Goal: Transaction & Acquisition: Download file/media

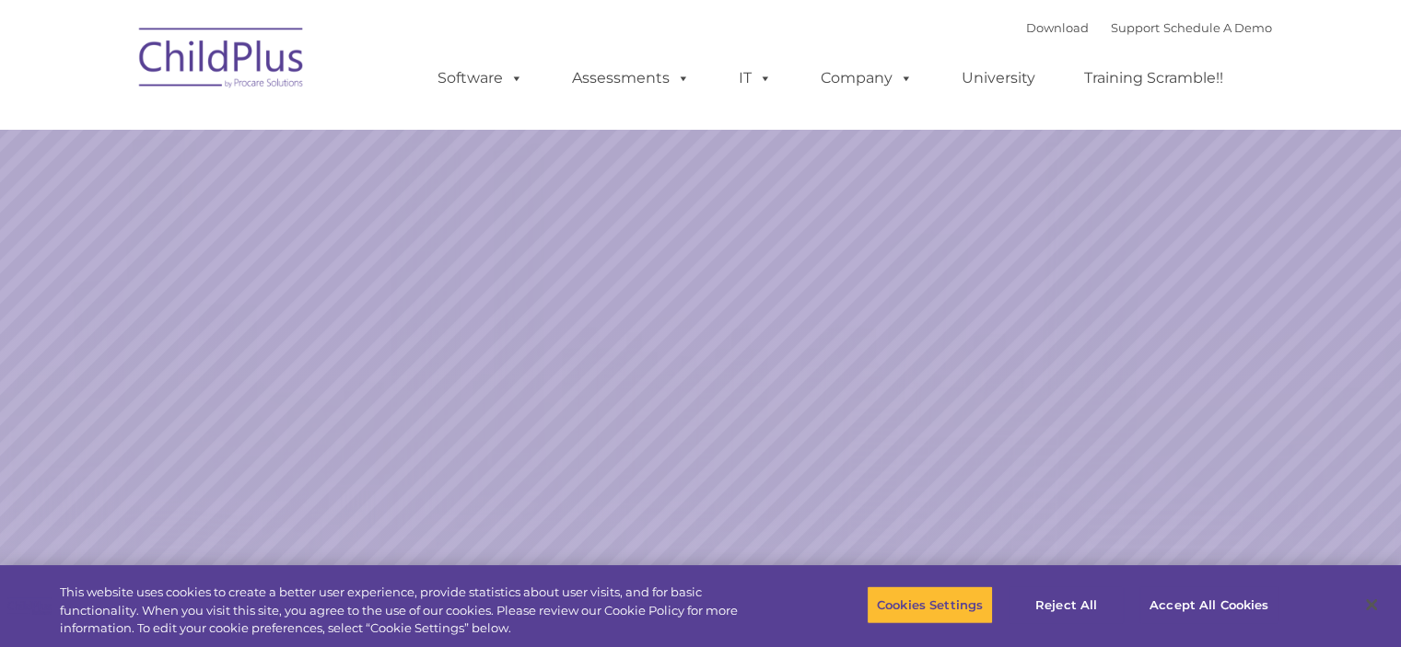
select select "MEDIUM"
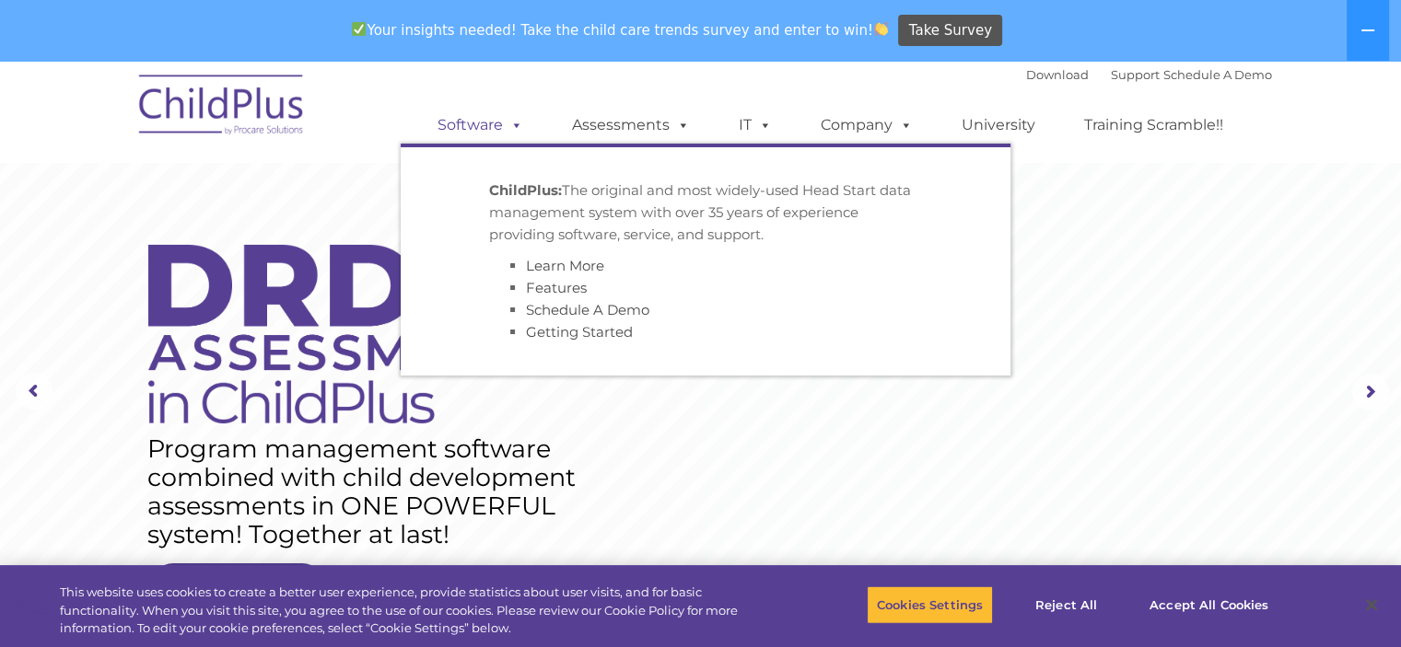
click at [489, 126] on link "Software" at bounding box center [480, 125] width 122 height 37
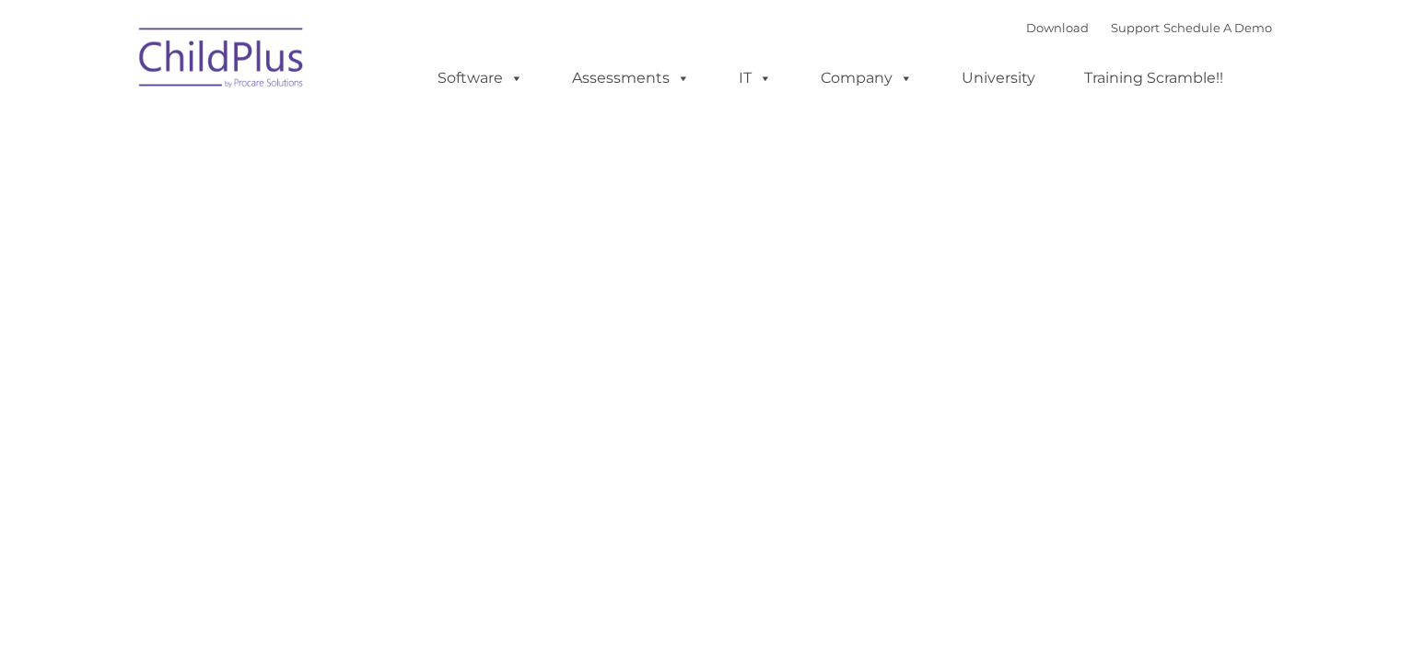
type input ""
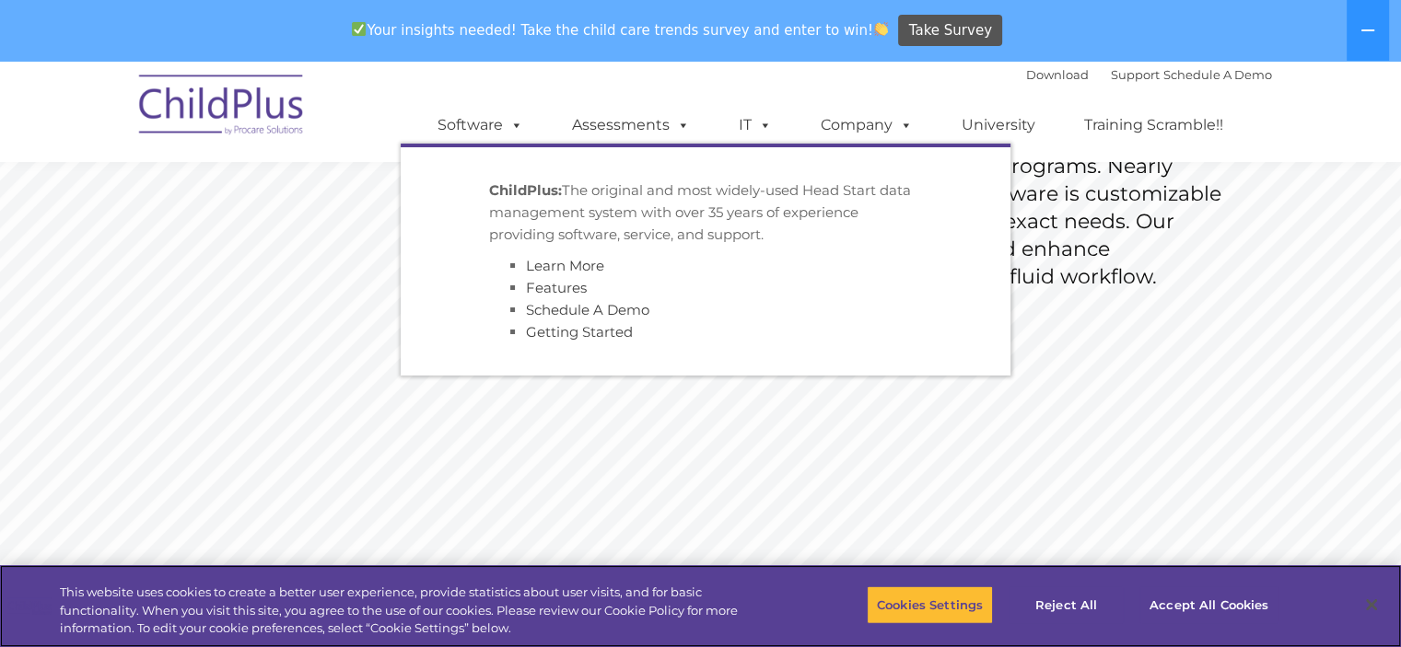
scroll to position [372, 0]
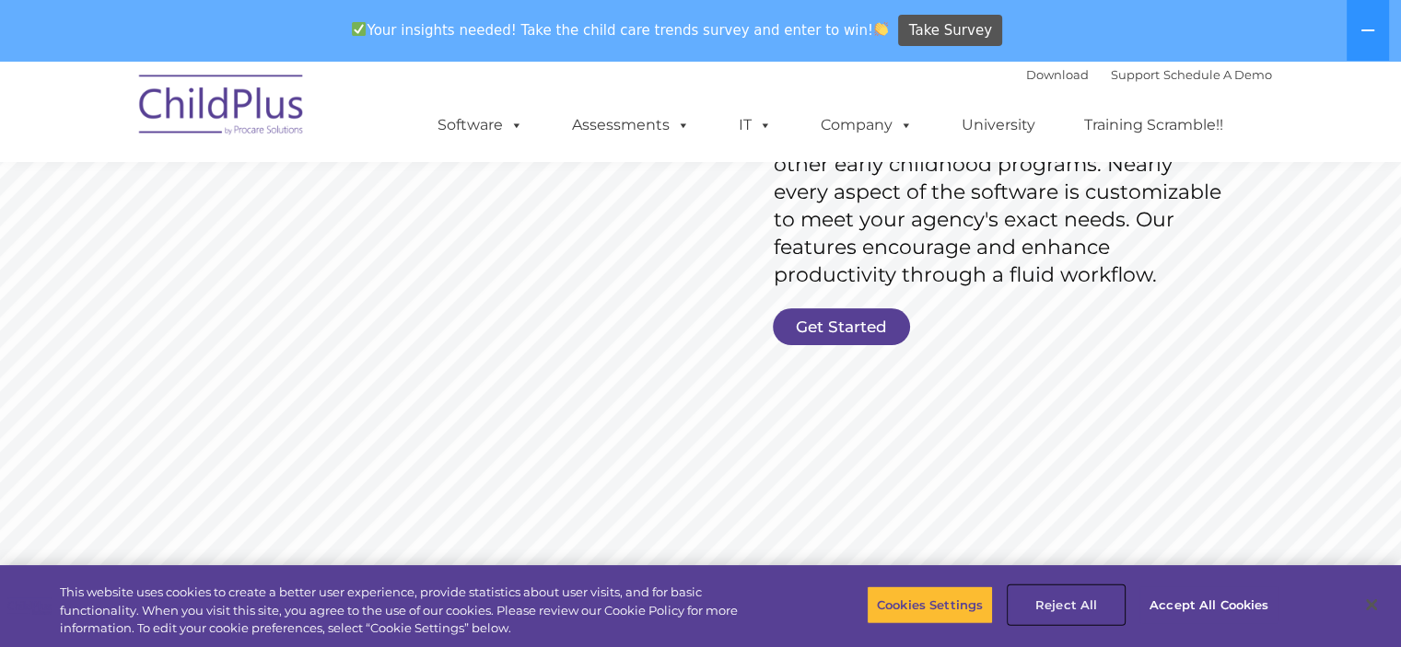
click at [1061, 598] on button "Reject All" at bounding box center [1065, 605] width 115 height 39
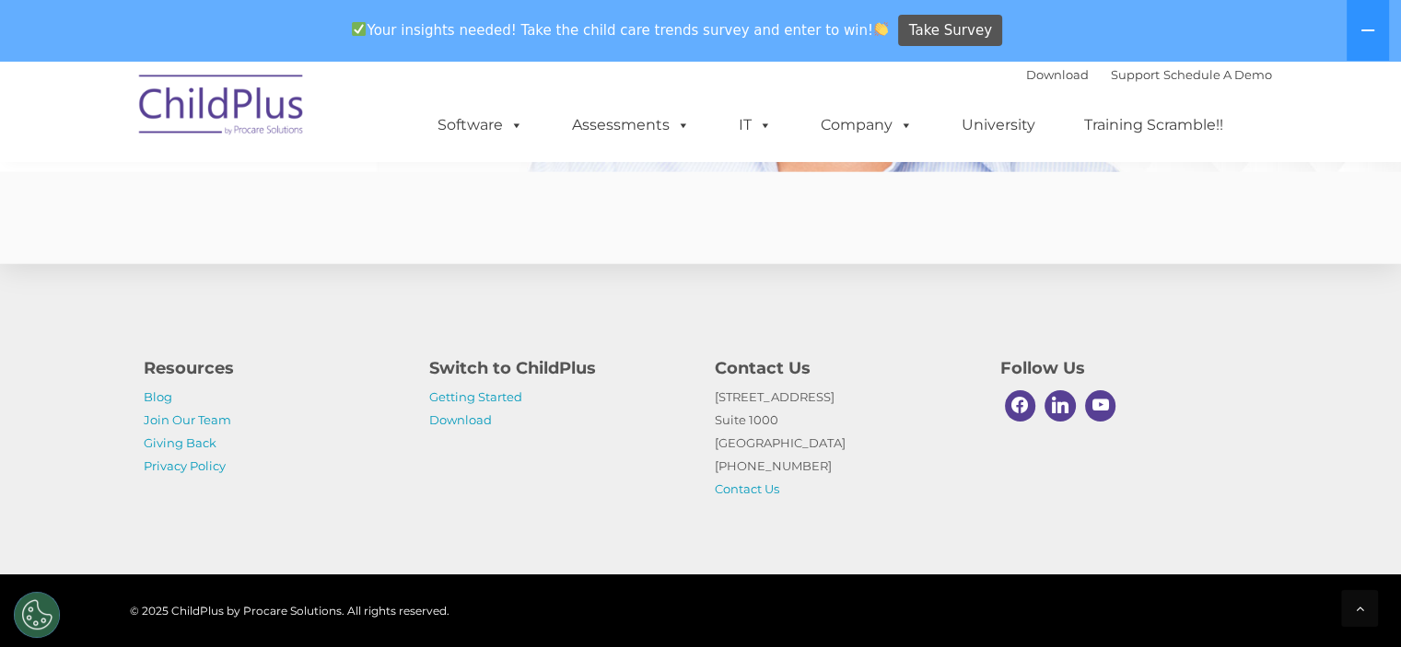
scroll to position [4598, 0]
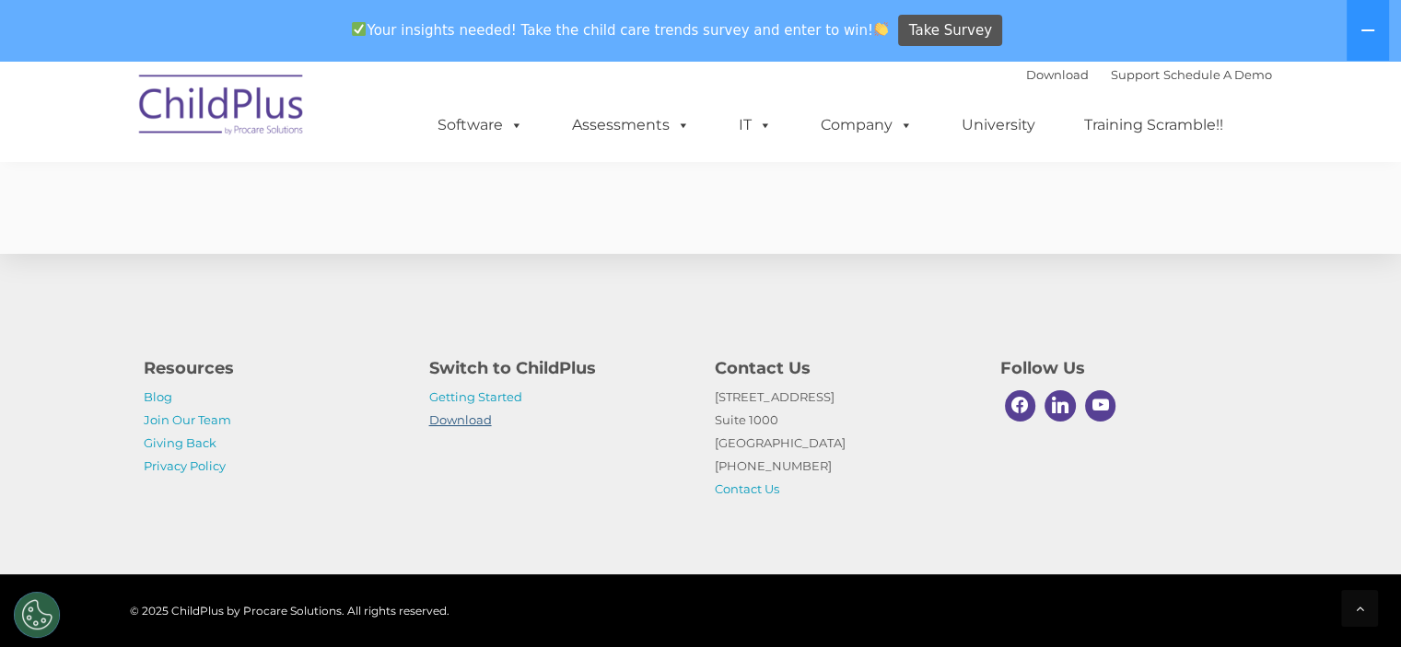
click at [436, 413] on link "Download" at bounding box center [460, 420] width 63 height 15
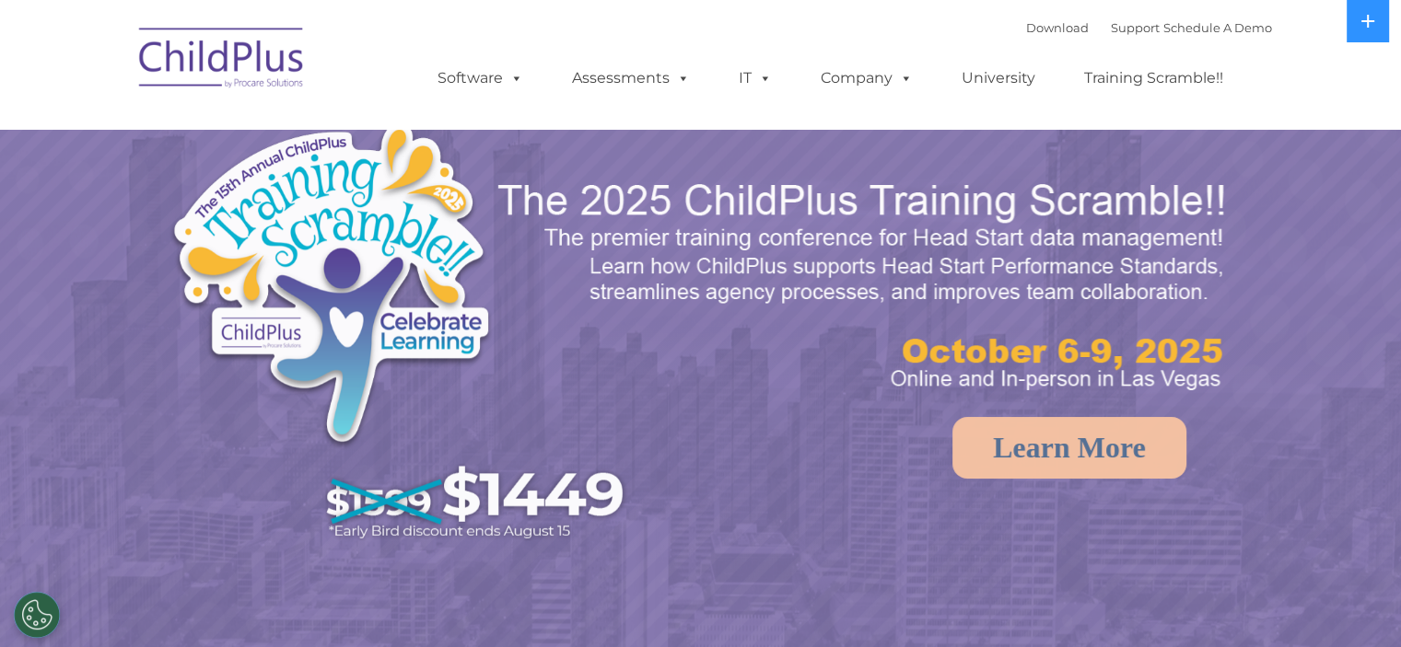
select select "MEDIUM"
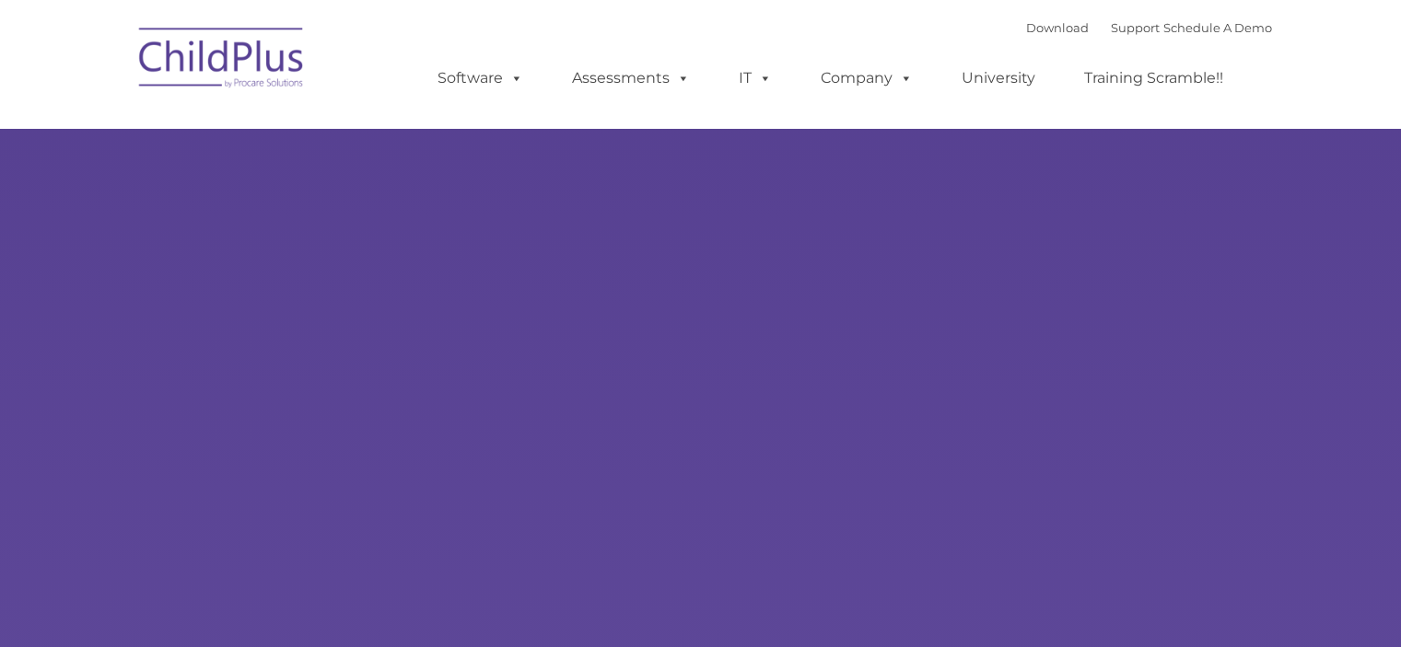
type input ""
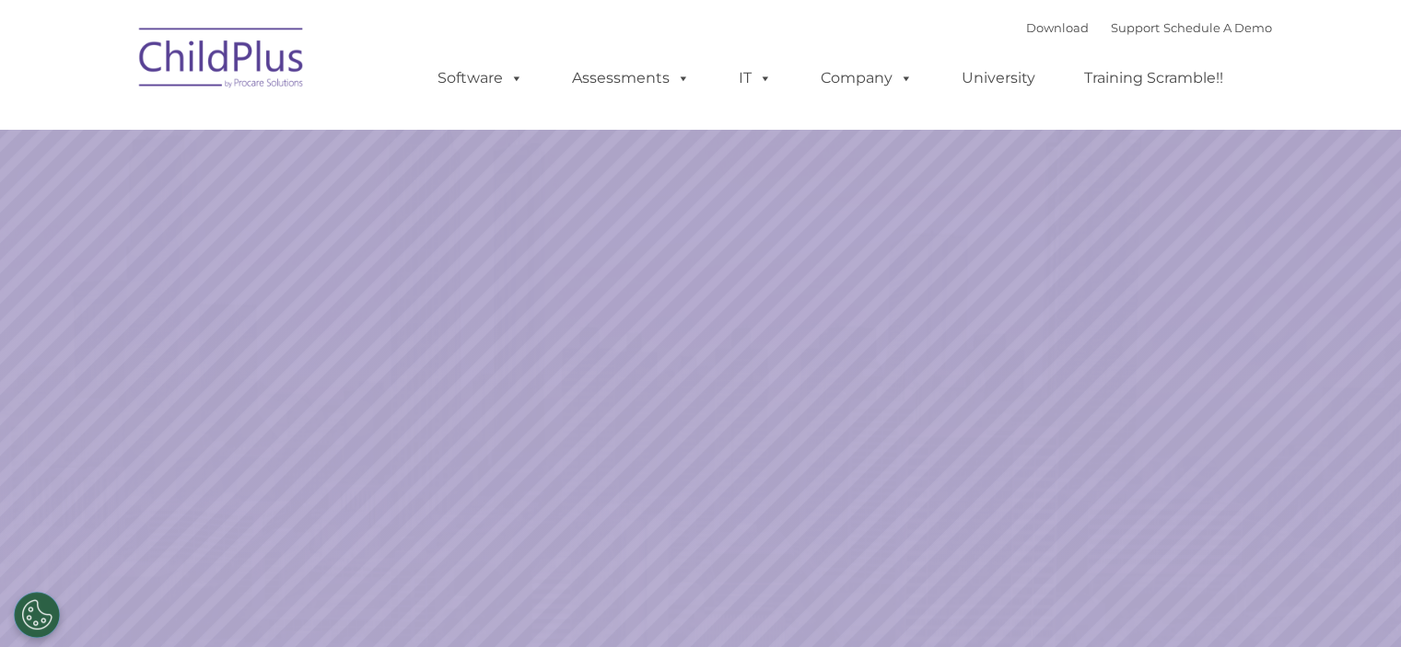
select select "MEDIUM"
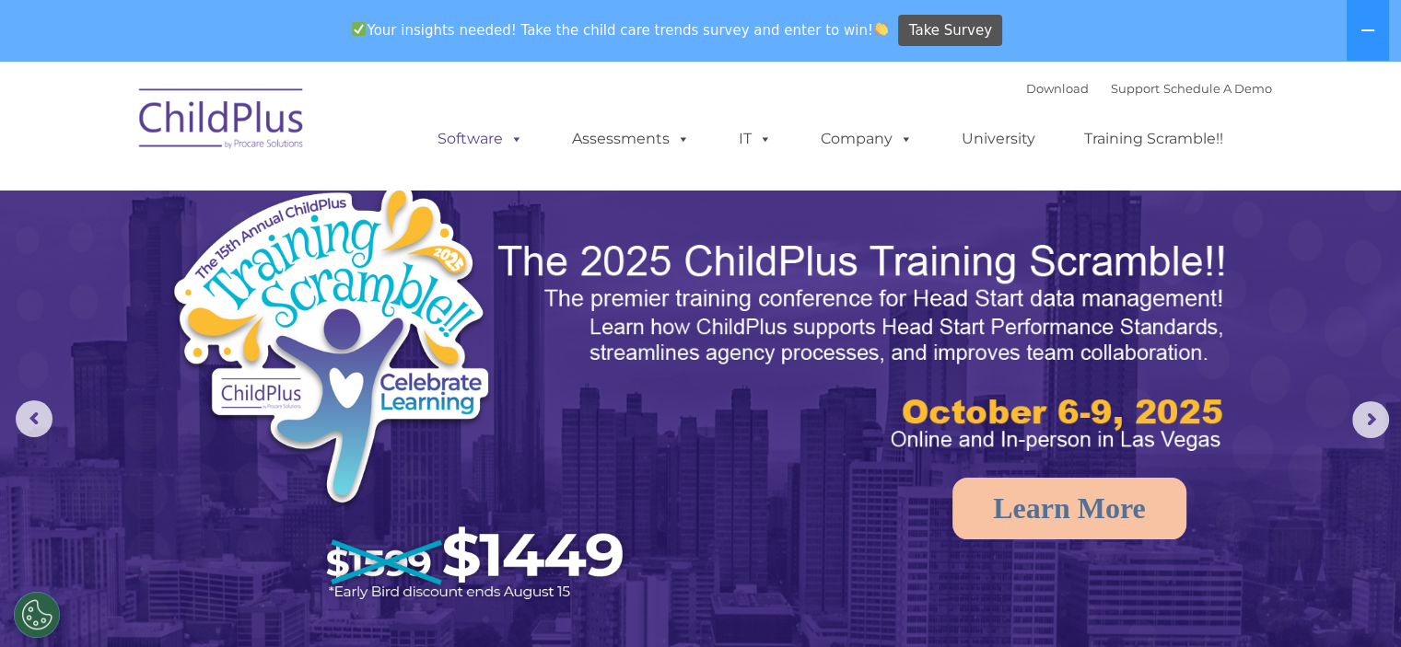
click at [514, 143] on span at bounding box center [513, 138] width 20 height 17
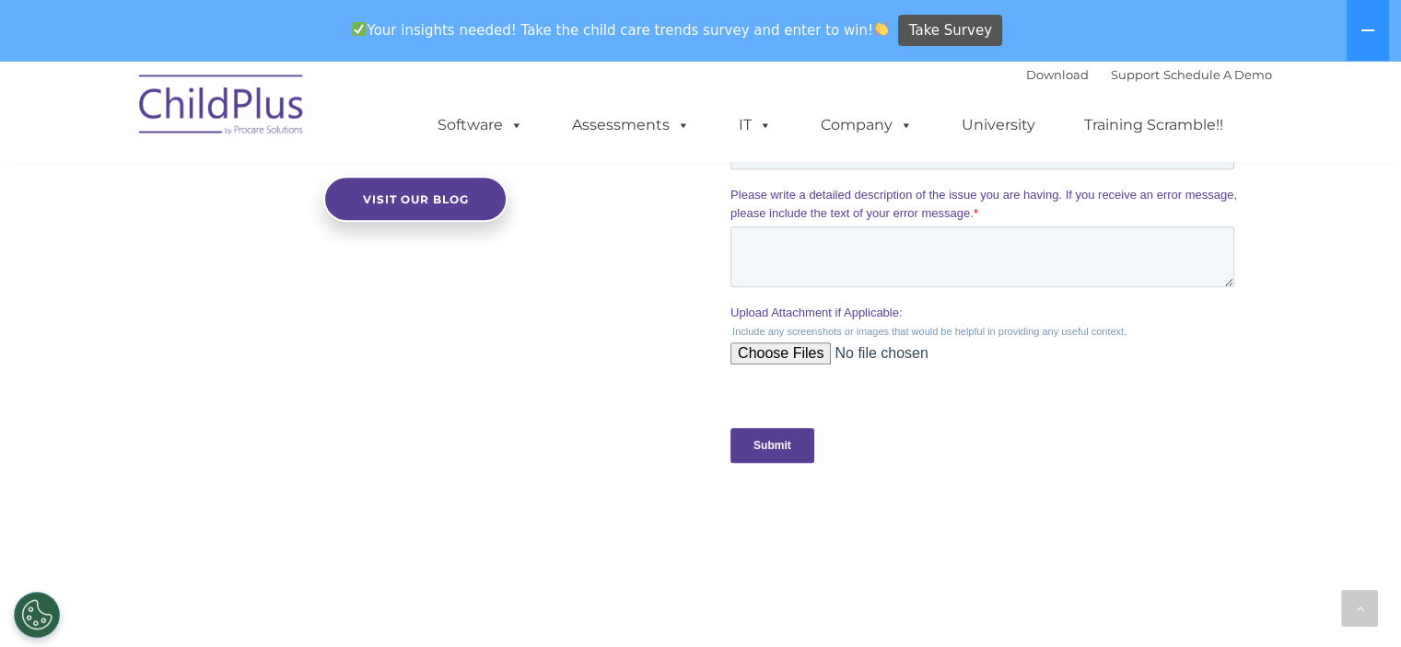
scroll to position [2107, 0]
